Goal: Task Accomplishment & Management: Manage account settings

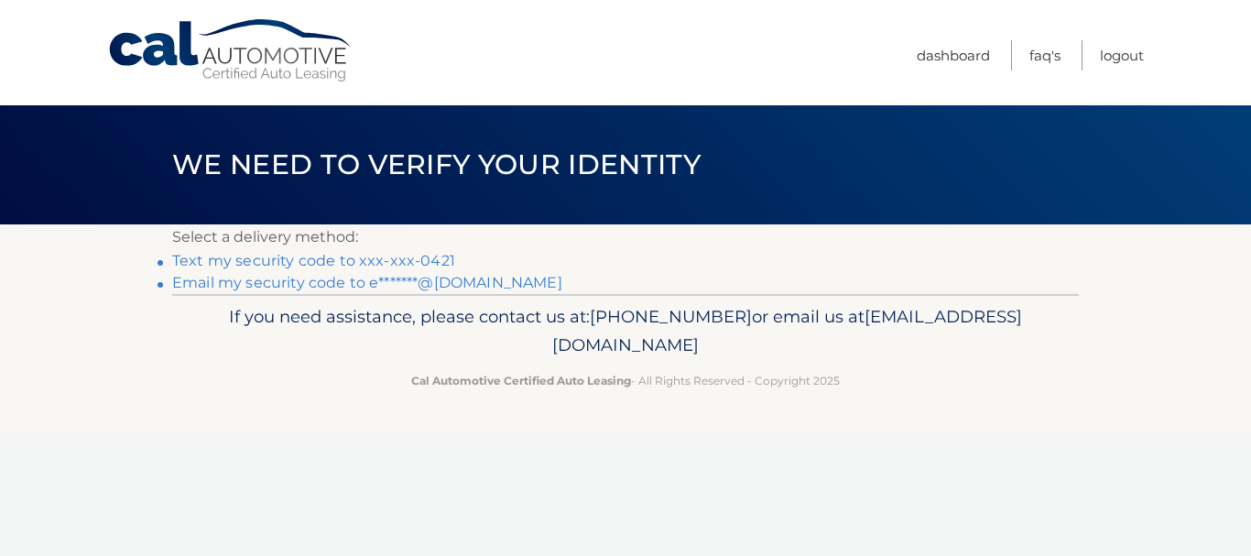
click at [397, 255] on link "Text my security code to xxx-xxx-0421" at bounding box center [313, 260] width 283 height 17
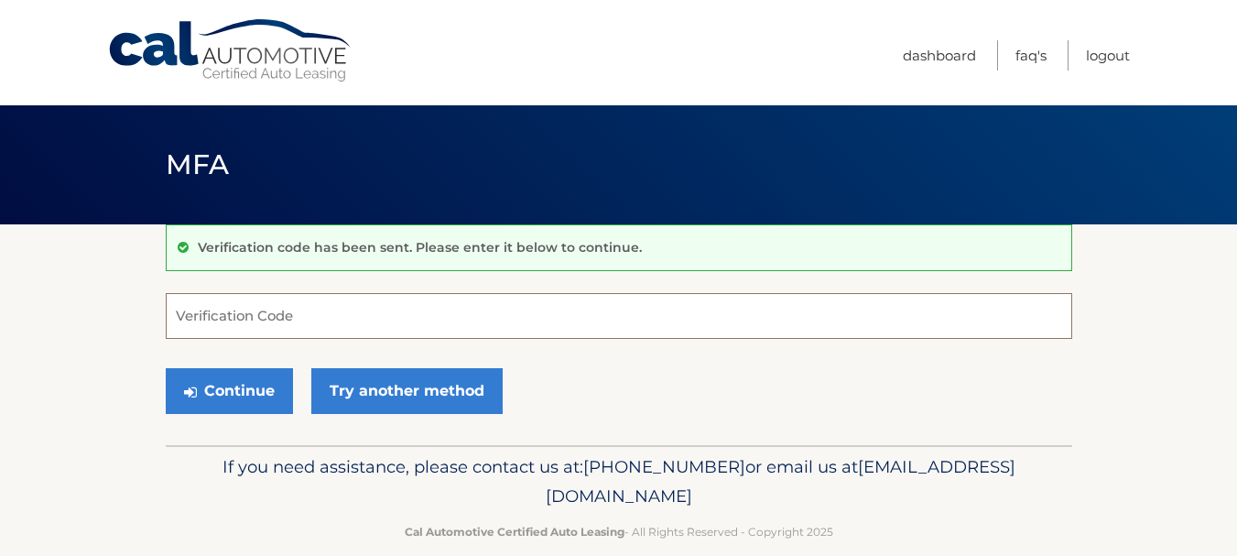
click at [266, 325] on input "Verification Code" at bounding box center [619, 316] width 906 height 46
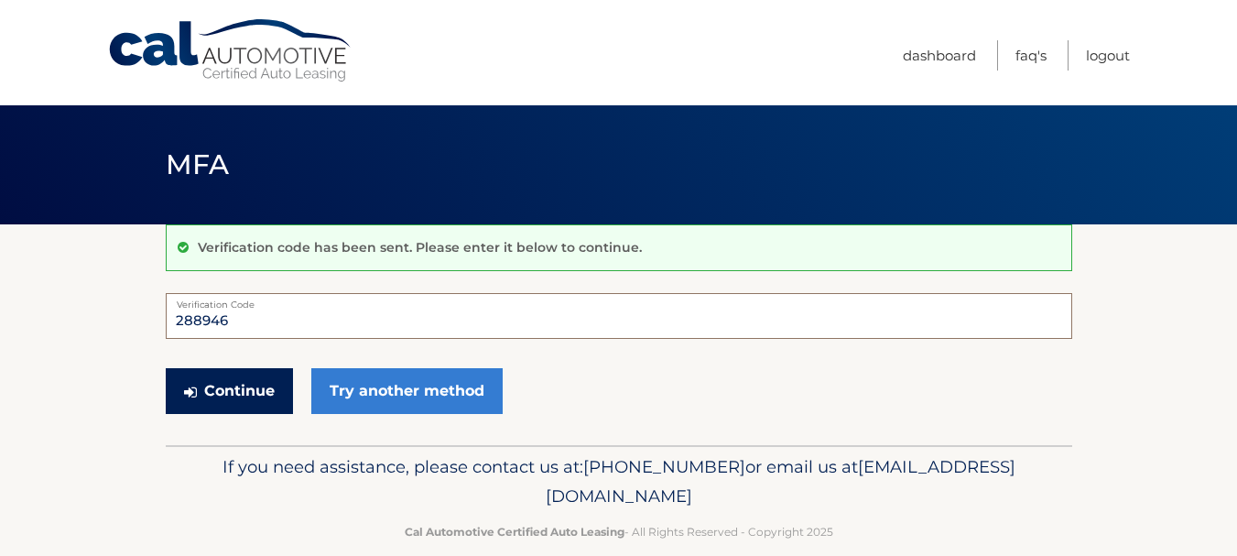
type input "288946"
click at [225, 385] on button "Continue" at bounding box center [229, 391] width 127 height 46
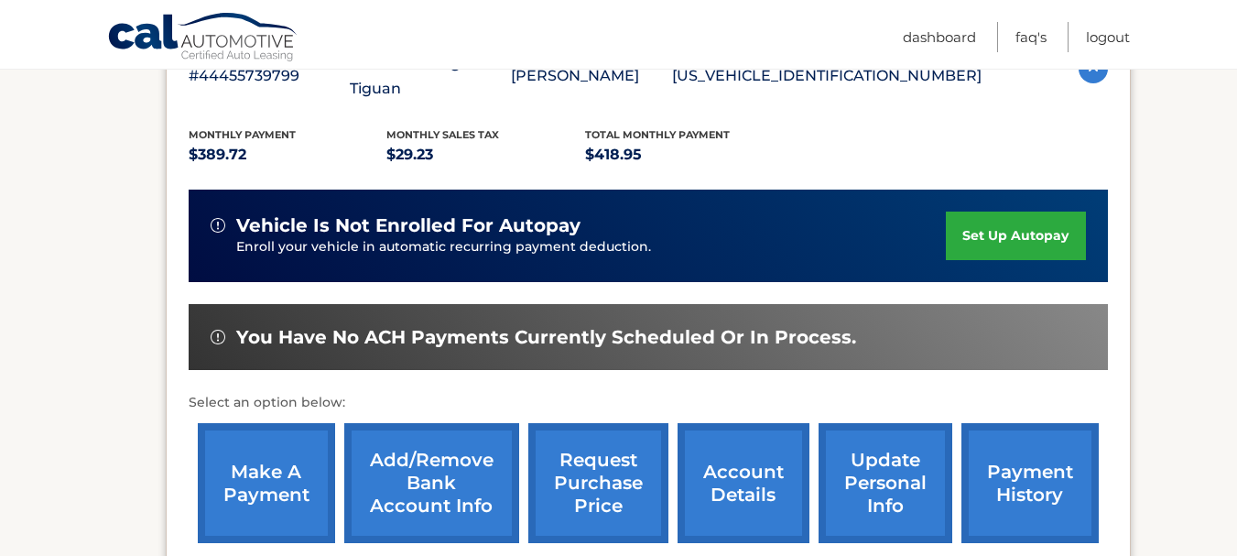
scroll to position [458, 0]
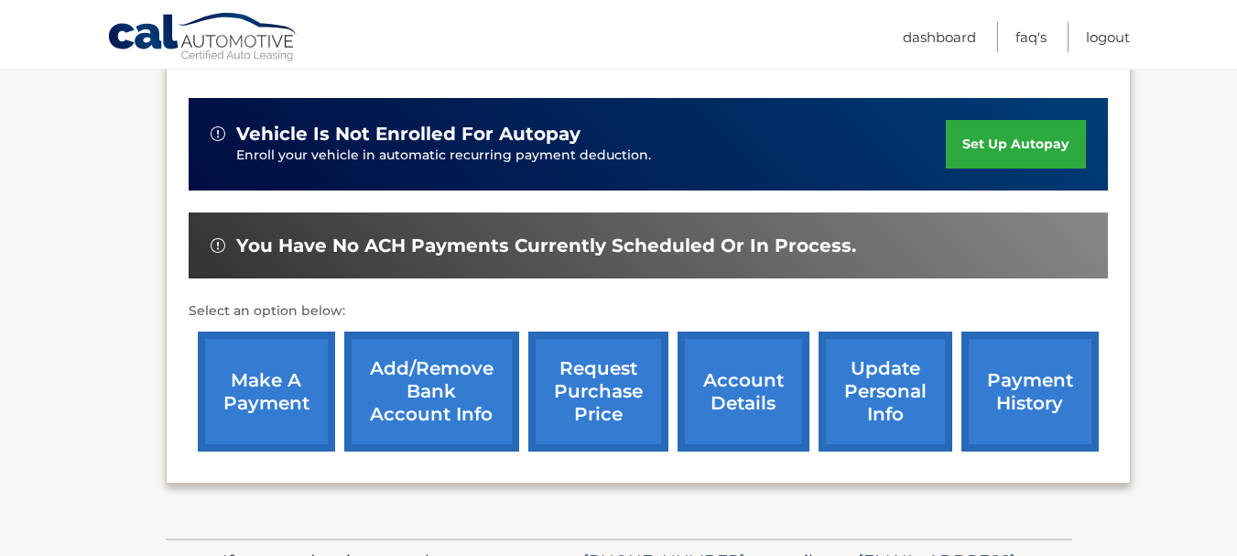
click at [285, 385] on link "make a payment" at bounding box center [266, 391] width 137 height 120
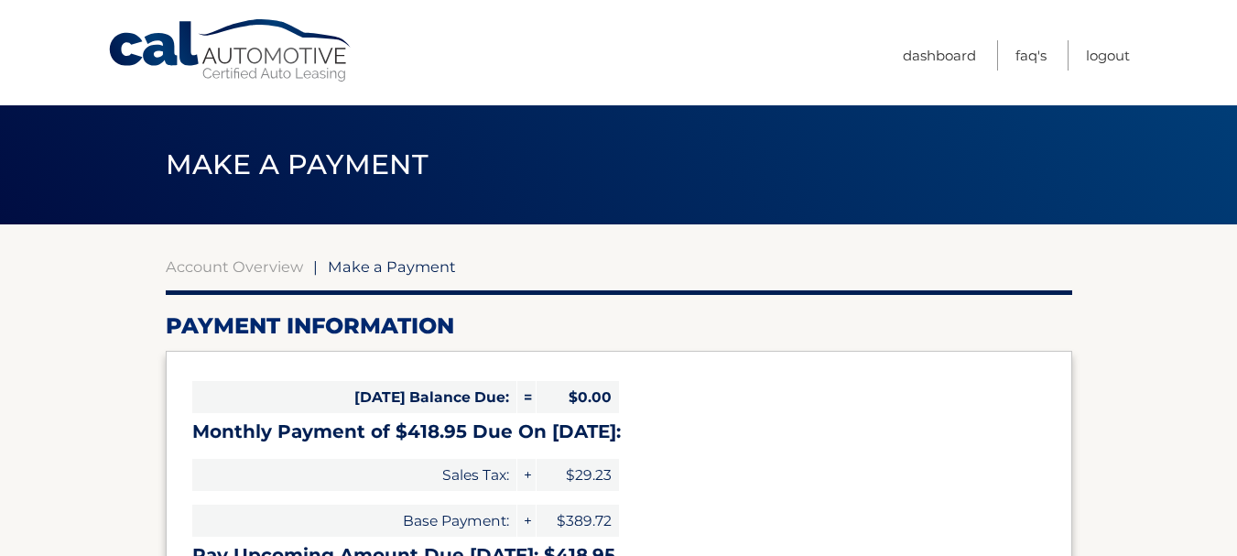
select select "NTJjZTMxM2UtOTA2My00ZWRmLWFjNzItYTIwYTU4NTM4MGNl"
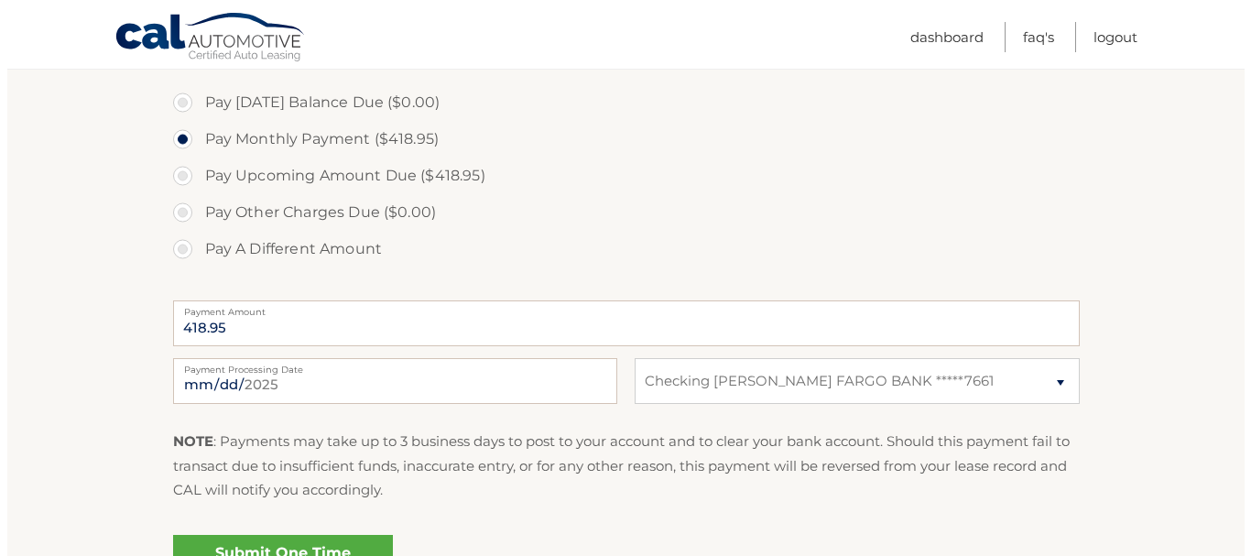
scroll to position [641, 0]
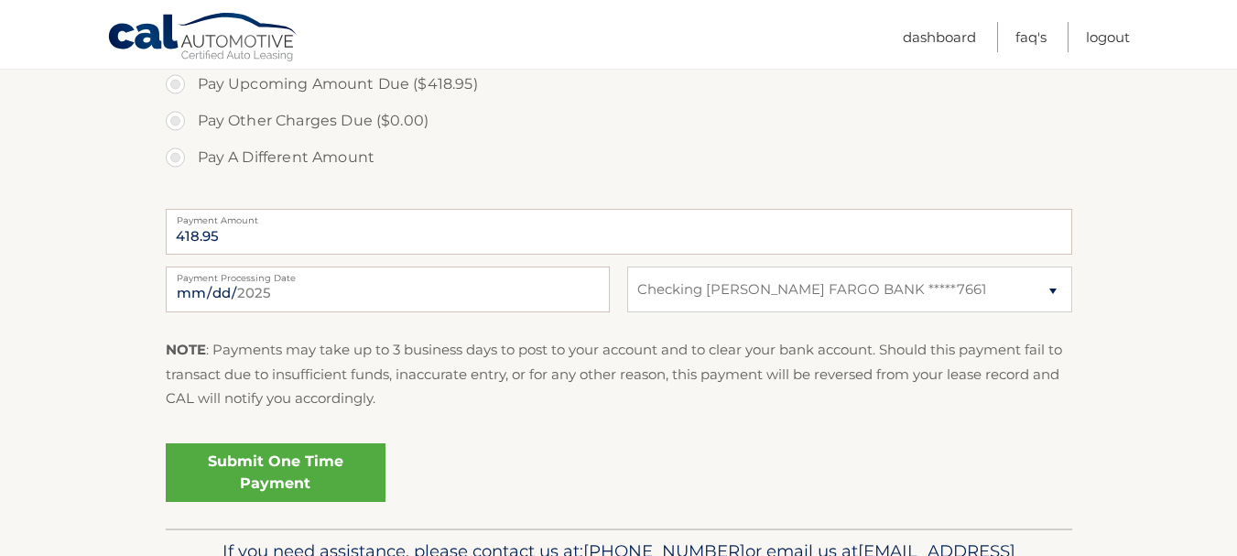
click at [292, 466] on link "Submit One Time Payment" at bounding box center [276, 472] width 220 height 59
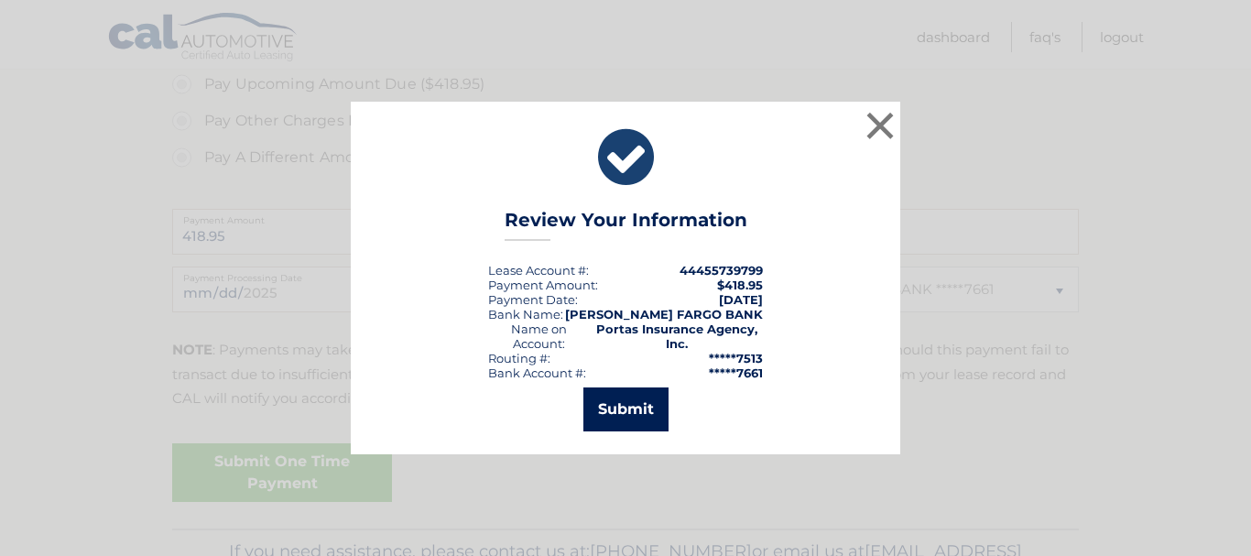
click at [629, 408] on button "Submit" at bounding box center [625, 409] width 85 height 44
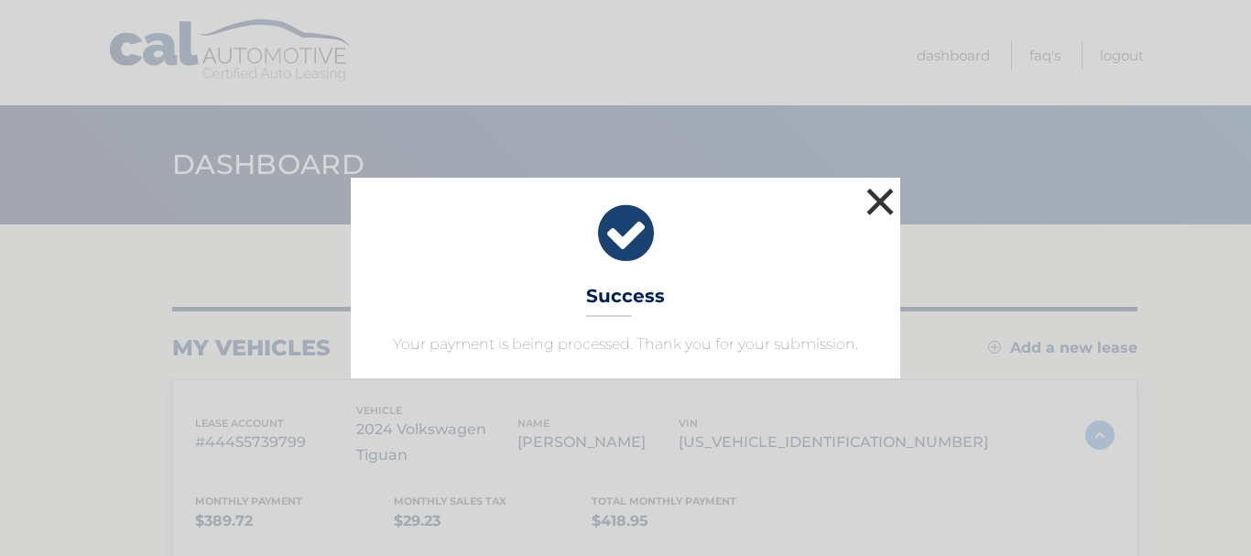
click at [884, 200] on button "×" at bounding box center [880, 201] width 37 height 37
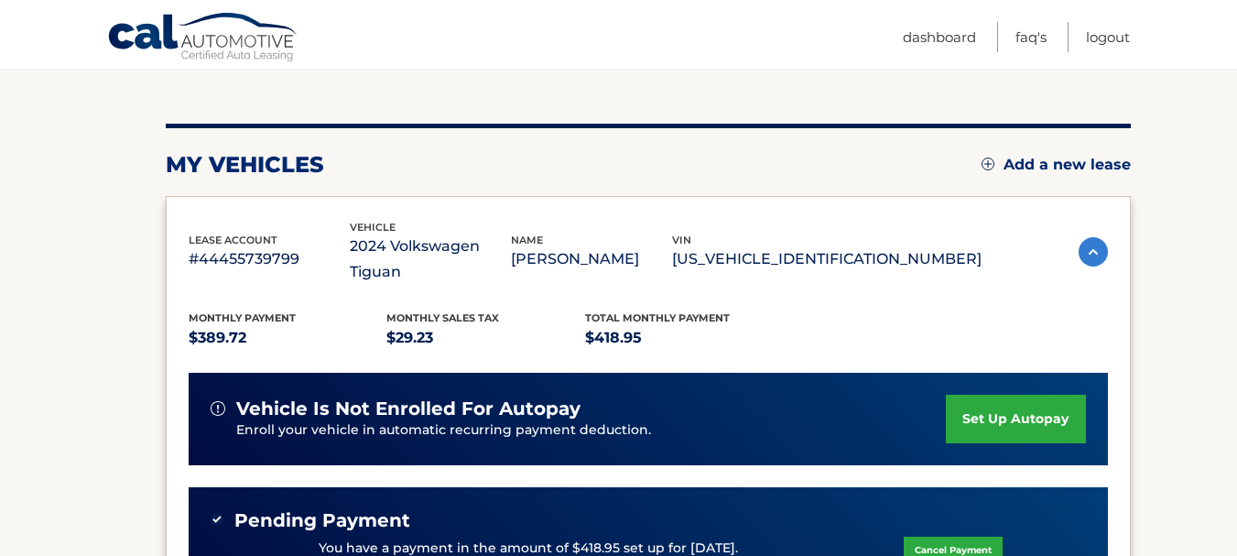
scroll to position [366, 0]
